Goal: Task Accomplishment & Management: Use online tool/utility

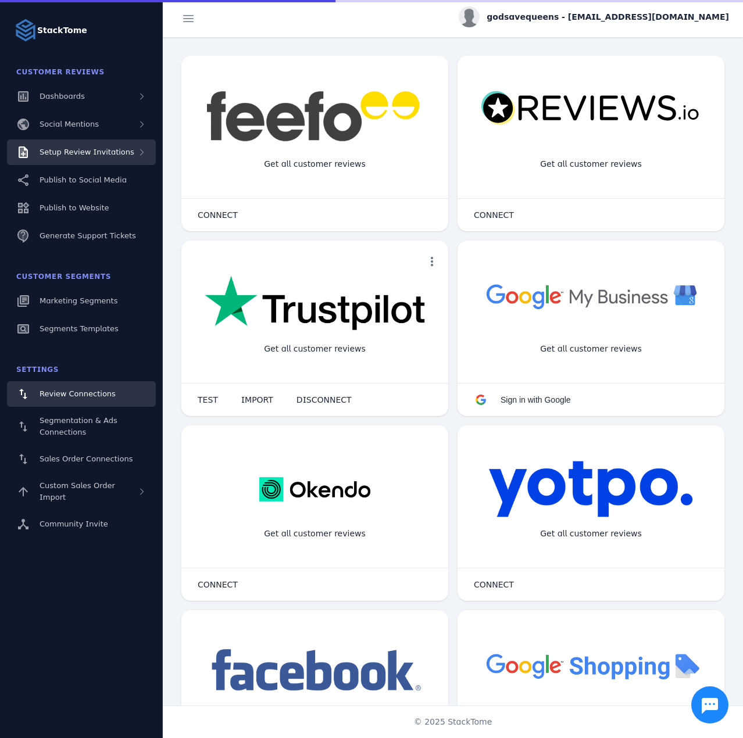
click at [90, 153] on span "Setup Review Invitations" at bounding box center [87, 152] width 95 height 9
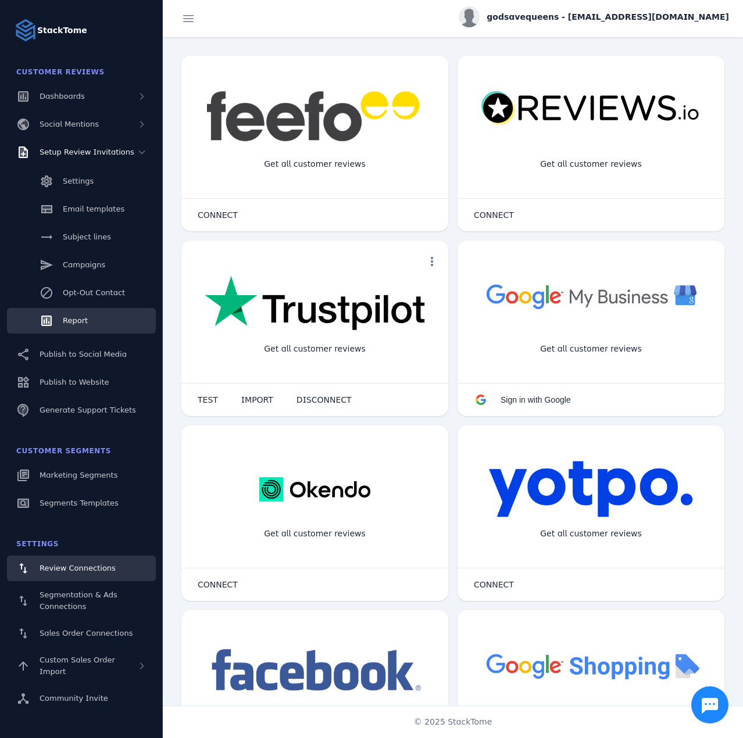
click at [88, 316] on link "Report" at bounding box center [81, 321] width 149 height 26
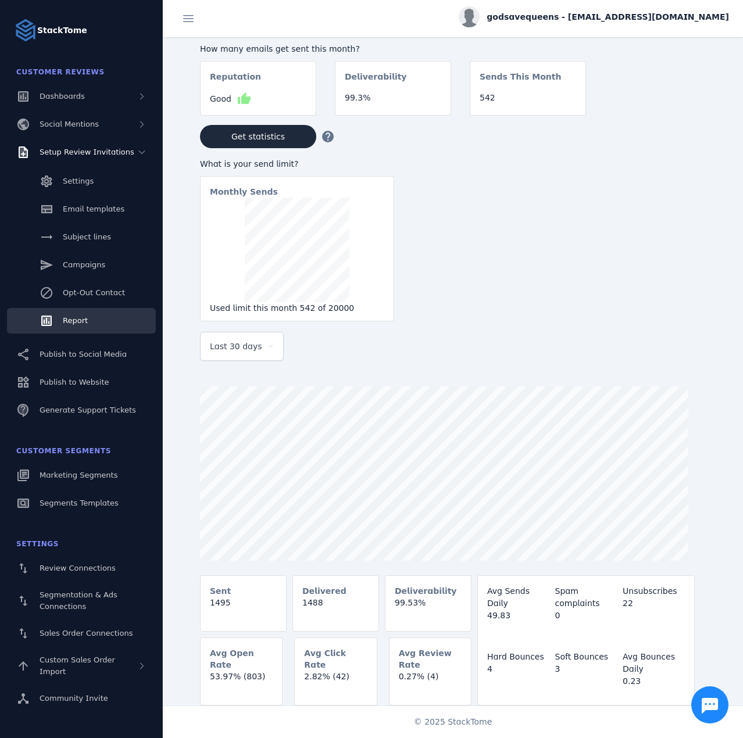
click at [218, 344] on span "Last 30 days" at bounding box center [236, 346] width 52 height 14
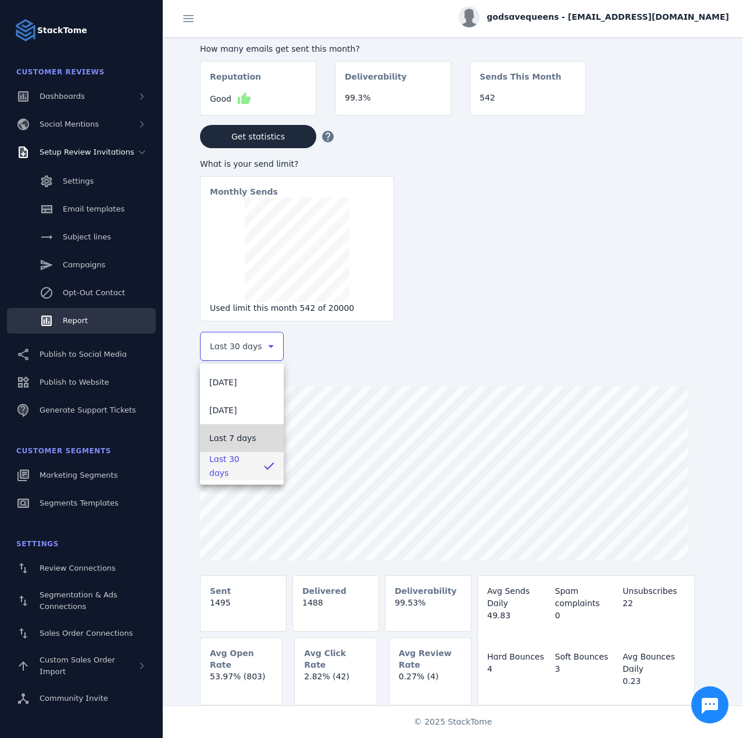
click at [246, 446] on mat-option "Last 7 days" at bounding box center [242, 438] width 84 height 28
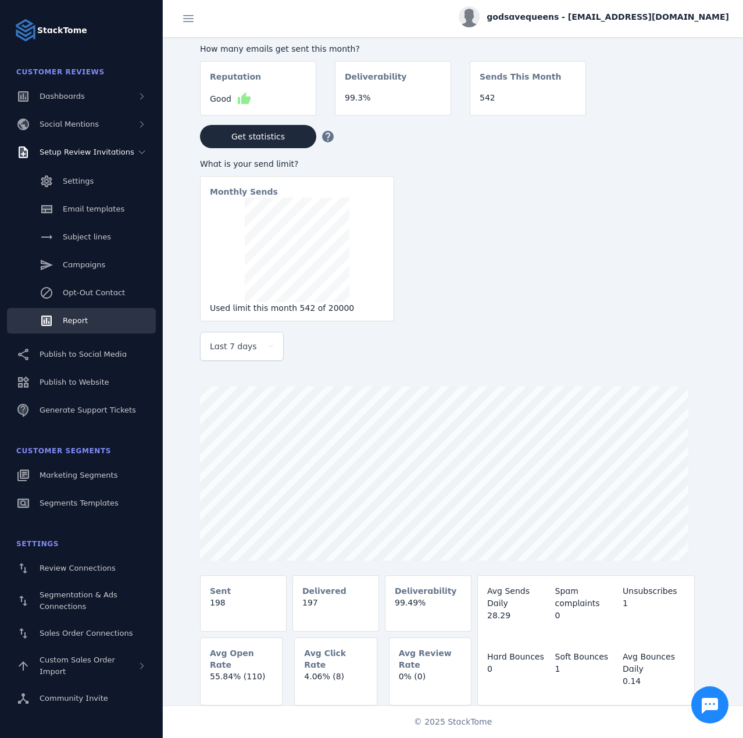
click at [660, 19] on span "godsavequeens - cs_gsqus@stacktome.com" at bounding box center [608, 17] width 242 height 12
click at [699, 117] on span "Sign out" at bounding box center [693, 112] width 34 height 14
